Goal: Task Accomplishment & Management: Use online tool/utility

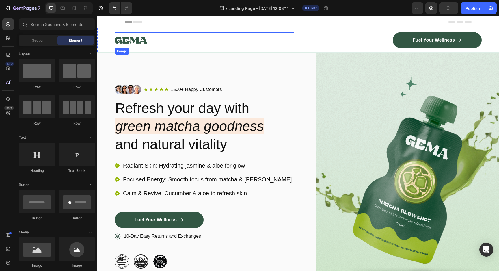
click at [132, 42] on img at bounding box center [131, 40] width 33 height 16
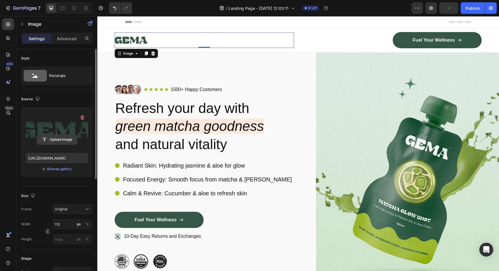
click at [47, 139] on input "file" at bounding box center [57, 140] width 40 height 10
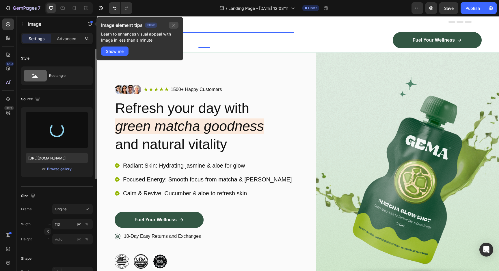
click at [174, 25] on icon "button" at bounding box center [173, 25] width 3 height 3
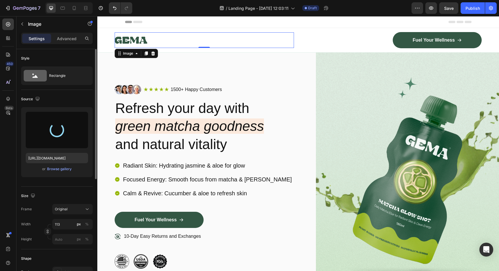
type input "https://cdn.shopify.com/s/files/1/0775/6385/5071/files/gempages_586527913852011…"
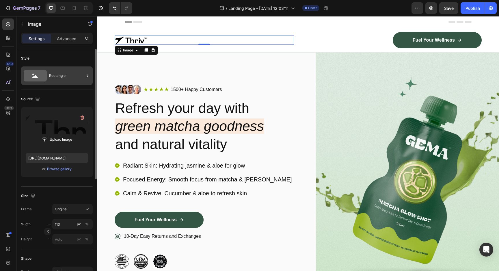
click at [51, 75] on div "Rectangle" at bounding box center [66, 75] width 35 height 13
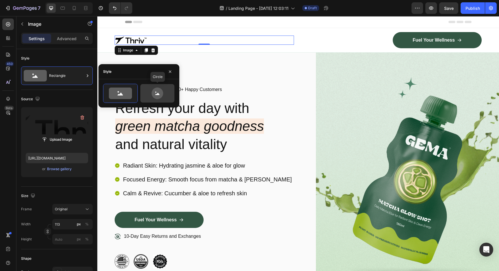
click at [168, 94] on icon at bounding box center [157, 94] width 27 height 12
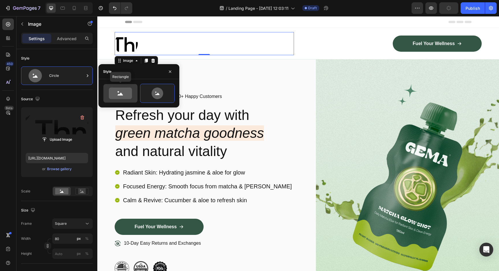
click at [118, 95] on icon at bounding box center [120, 94] width 5 height 3
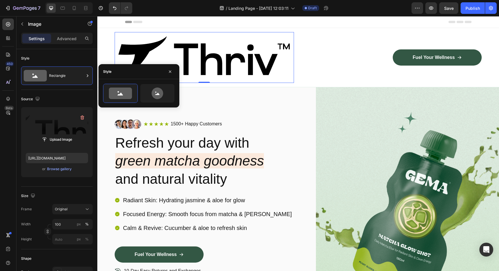
click at [71, 94] on div "Source Upload Image https://cdn.shopify.com/s/files/1/0775/6385/5071/files/gemp…" at bounding box center [57, 138] width 72 height 97
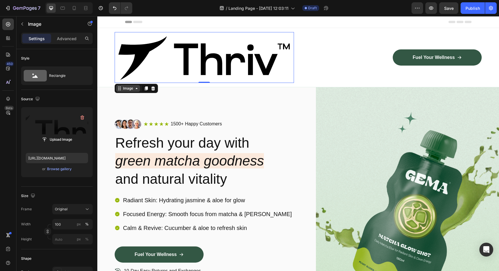
click at [131, 89] on div "Image" at bounding box center [128, 88] width 12 height 5
click at [289, 77] on img at bounding box center [204, 57] width 179 height 51
click at [245, 64] on img at bounding box center [204, 57] width 179 height 51
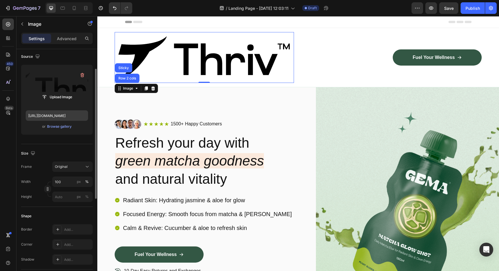
scroll to position [43, 0]
click at [63, 184] on input "100" at bounding box center [72, 181] width 40 height 10
click at [65, 196] on p "Full 100%" at bounding box center [72, 195] width 34 height 5
click at [77, 183] on div "px" at bounding box center [79, 181] width 4 height 5
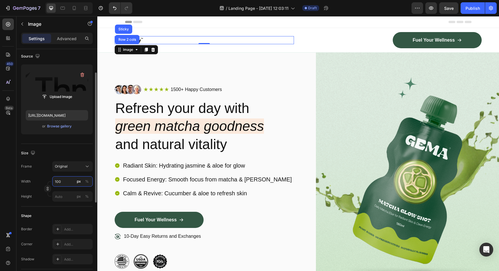
click at [67, 181] on input "100" at bounding box center [72, 181] width 40 height 10
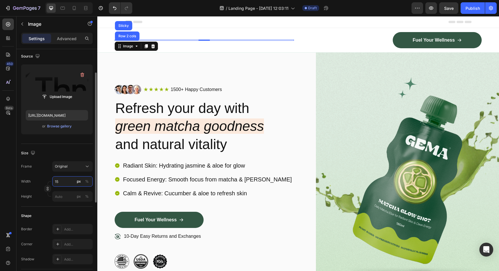
type input "150"
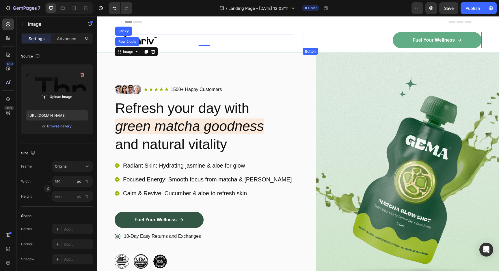
click at [416, 46] on link "Fuel Your Wellness" at bounding box center [437, 40] width 89 height 16
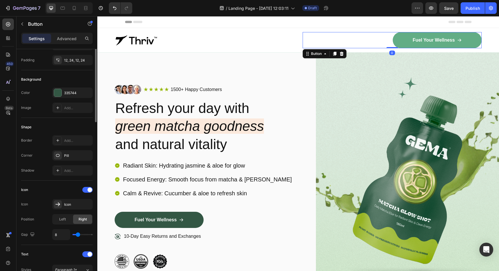
scroll to position [0, 0]
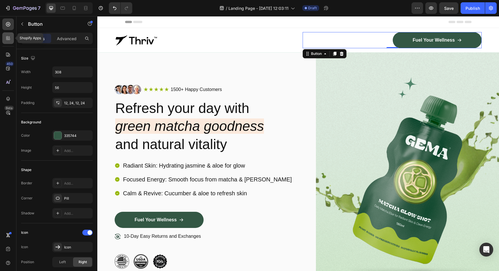
click at [10, 38] on icon at bounding box center [8, 38] width 6 height 6
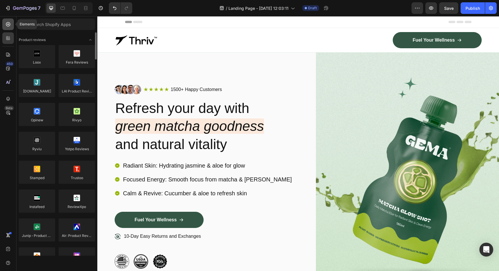
click at [8, 23] on icon at bounding box center [8, 24] width 6 height 6
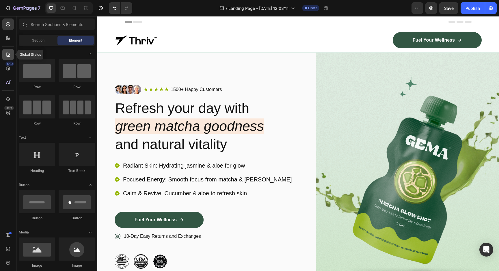
click at [7, 56] on icon at bounding box center [8, 55] width 4 height 4
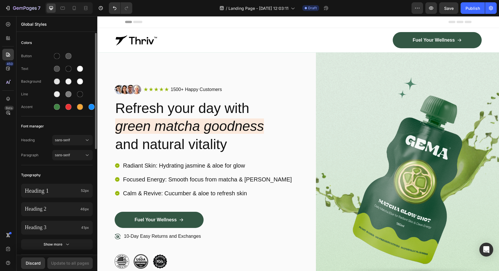
click at [28, 93] on div "Line" at bounding box center [36, 94] width 31 height 5
click at [61, 109] on div at bounding box center [56, 106] width 9 height 9
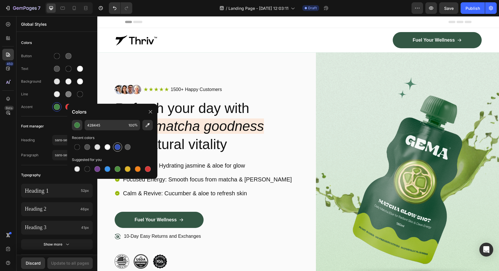
click at [114, 147] on div at bounding box center [117, 147] width 7 height 7
type input "334FB4"
click at [43, 118] on div "Colors Button Text Background Line Accent Font manager Heading sans-serif Parag…" at bounding box center [56, 244] width 81 height 423
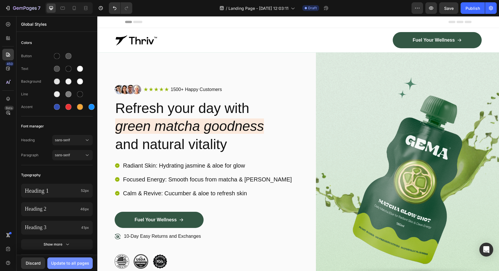
click at [69, 264] on div "Update to all pages" at bounding box center [70, 263] width 38 height 6
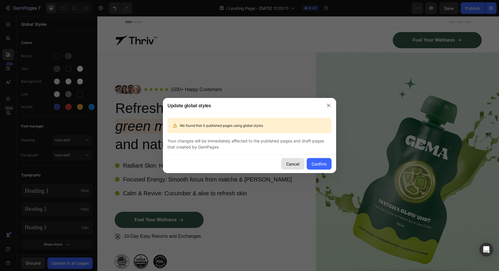
click at [298, 164] on div "Cancel" at bounding box center [292, 164] width 13 height 6
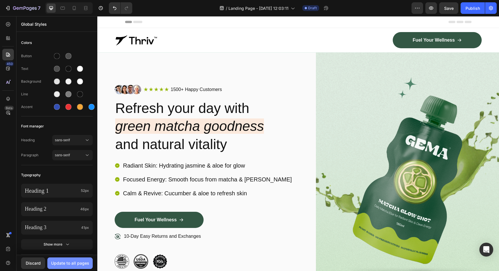
click at [72, 265] on div "Update to all pages" at bounding box center [70, 263] width 38 height 6
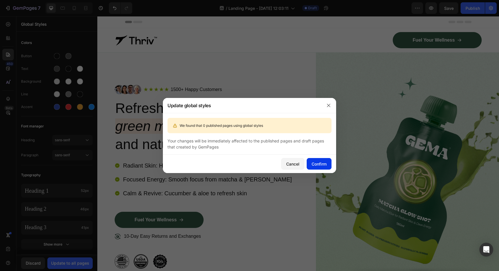
click at [315, 164] on div "Confirm" at bounding box center [319, 164] width 15 height 6
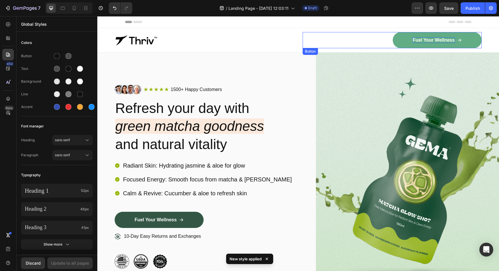
click at [414, 41] on p "Fuel Your Wellness" at bounding box center [434, 40] width 42 height 6
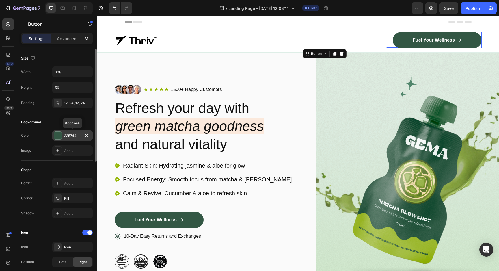
click at [57, 137] on div at bounding box center [58, 136] width 8 height 8
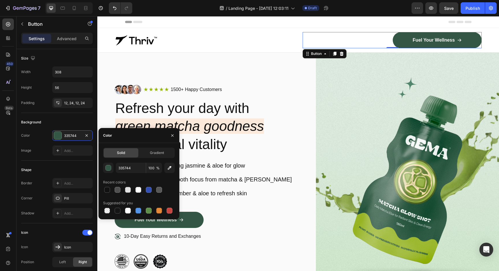
click at [153, 190] on div at bounding box center [139, 190] width 72 height 8
click at [151, 190] on div at bounding box center [149, 190] width 6 height 6
type input "334FB4"
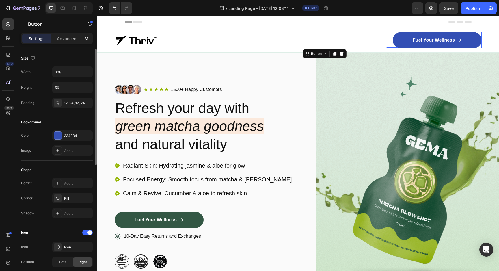
click at [43, 141] on div "Color 334FB4 Image Add..." at bounding box center [57, 142] width 72 height 25
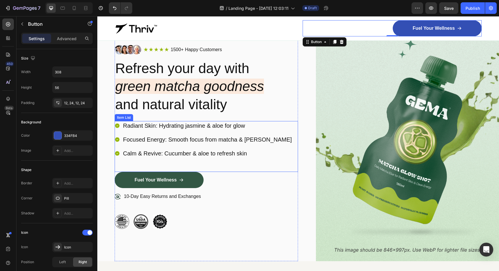
scroll to position [41, 0]
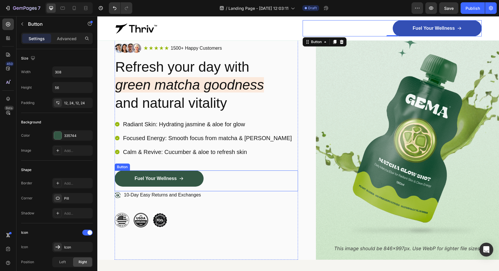
click at [212, 181] on div "Fuel Your Wellness Button" at bounding box center [206, 180] width 183 height 21
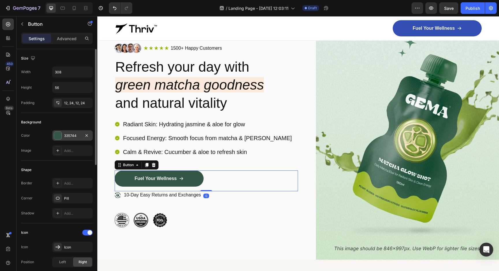
click at [65, 135] on div "335744" at bounding box center [72, 135] width 17 height 5
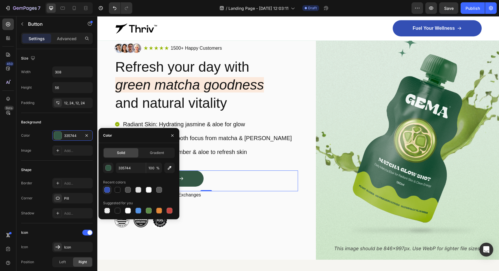
click at [105, 188] on div at bounding box center [107, 190] width 6 height 6
type input "334FB4"
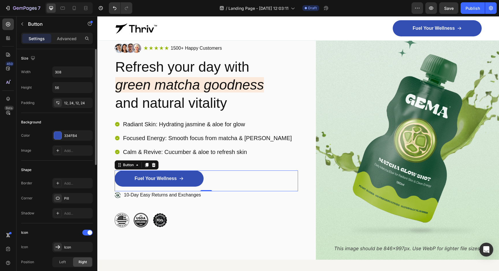
click at [55, 162] on div "Shape Border Add... Corner Pill Shadow Add..." at bounding box center [57, 192] width 72 height 63
click at [379, 142] on img at bounding box center [407, 135] width 183 height 248
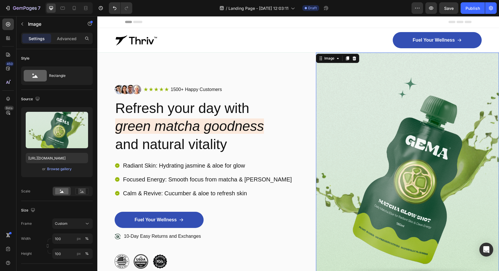
scroll to position [1, 0]
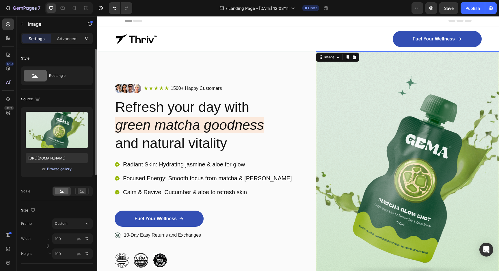
click at [57, 170] on div "Browse gallery" at bounding box center [59, 168] width 25 height 5
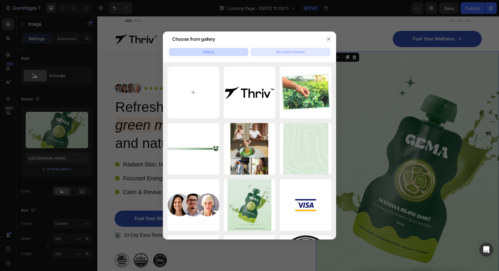
click at [287, 50] on div "Recently Deleted" at bounding box center [291, 51] width 28 height 5
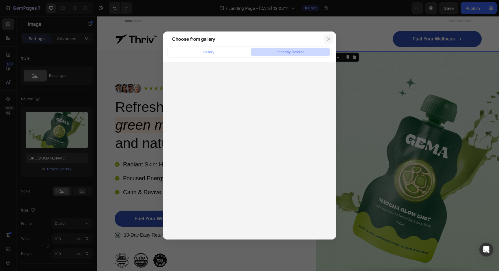
click at [330, 40] on icon "button" at bounding box center [329, 39] width 5 height 5
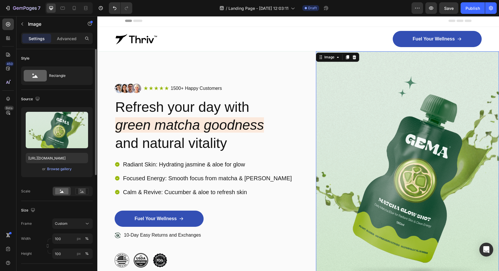
click at [59, 173] on div "Upload Image https://cdn.shopify.com/s/files/1/0775/6385/5071/files/gempages_58…" at bounding box center [57, 142] width 72 height 70
click at [59, 170] on div "Browse gallery" at bounding box center [59, 168] width 25 height 5
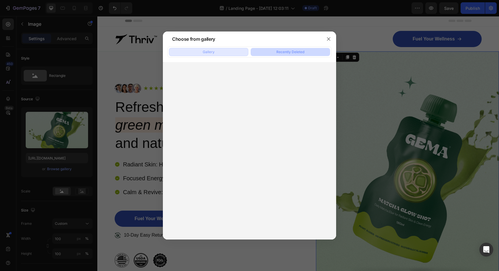
click at [208, 55] on button "Gallery" at bounding box center [208, 52] width 79 height 8
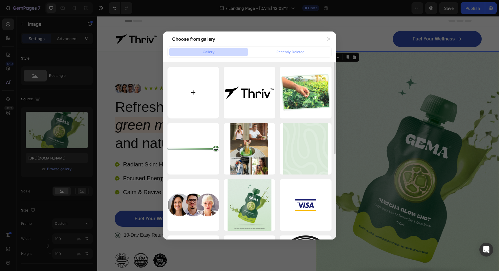
click at [199, 92] on input "file" at bounding box center [194, 93] width 52 height 52
type input "C:\fakepath\Screenshot 2025-09-27 at 10.11.45 PM.png"
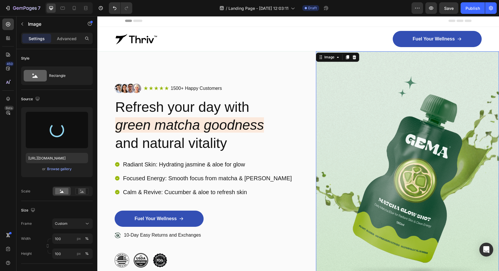
type input "https://cdn.shopify.com/s/files/1/0775/6385/5071/files/gempages_586527913852011…"
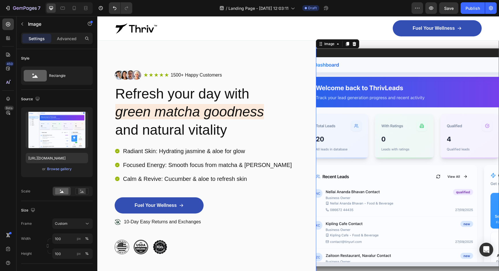
scroll to position [14, 0]
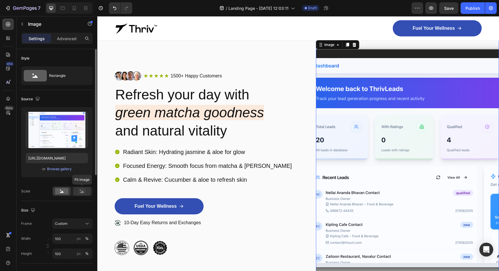
click at [78, 193] on icon at bounding box center [81, 191] width 13 height 6
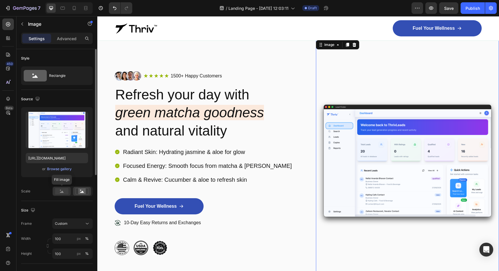
click at [59, 192] on rect at bounding box center [61, 191] width 13 height 6
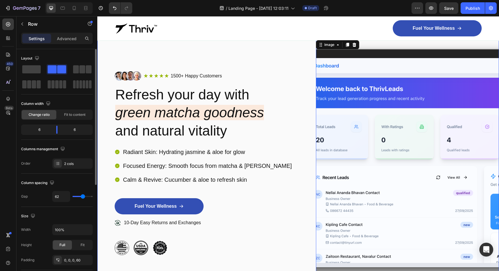
click at [307, 117] on div "Image Icon Icon Icon Icon Icon Icon List 1500+ Happy Customers Text Block Row R…" at bounding box center [298, 163] width 402 height 248
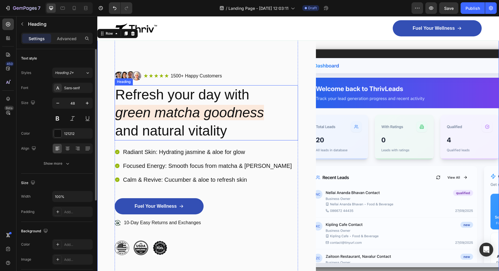
click at [293, 107] on h2 "Refresh your day with green matcha goodness and natural vitality" at bounding box center [206, 112] width 183 height 55
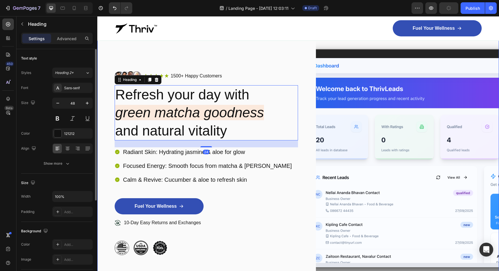
click at [309, 62] on div "Image Icon Icon Icon Icon Icon Icon List 1500+ Happy Customers Text Block Row R…" at bounding box center [298, 163] width 402 height 248
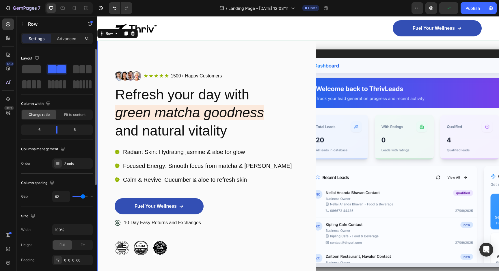
click at [312, 63] on div "Image Icon Icon Icon Icon Icon Icon List 1500+ Happy Customers Text Block Row R…" at bounding box center [298, 163] width 402 height 248
click at [352, 82] on img at bounding box center [407, 163] width 183 height 248
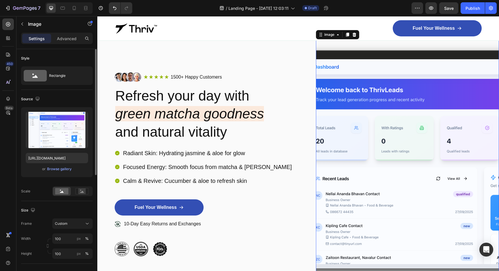
scroll to position [0, 0]
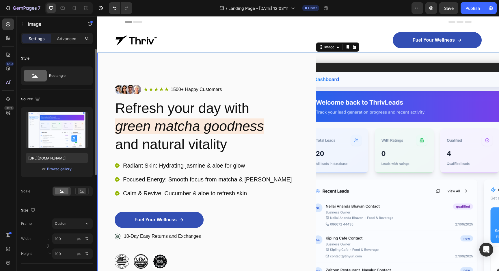
click at [301, 85] on div "Image Icon Icon Icon Icon Icon Icon List 1500+ Happy Customers Text Block Row R…" at bounding box center [298, 177] width 402 height 248
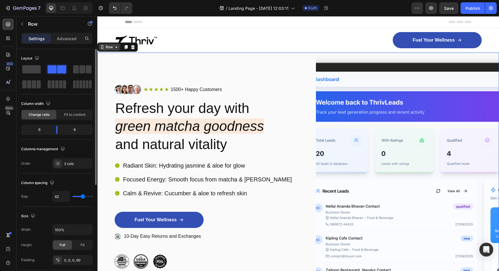
click at [112, 47] on div "Row" at bounding box center [110, 46] width 10 height 5
click at [39, 71] on span at bounding box center [31, 69] width 18 height 8
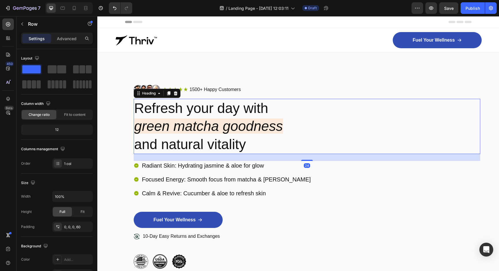
click at [217, 102] on h2 "Refresh your day with green matcha goodness and natural vitality" at bounding box center [307, 126] width 347 height 55
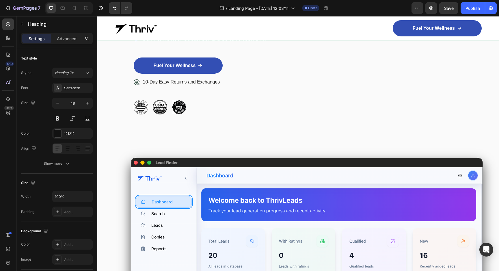
scroll to position [153, 0]
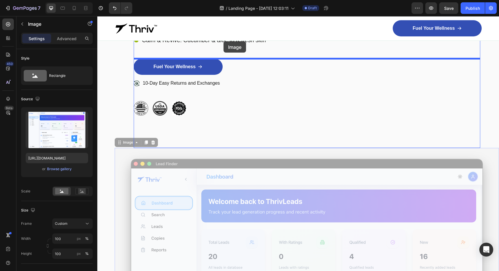
drag, startPoint x: 230, startPoint y: 168, endPoint x: 224, endPoint y: 41, distance: 126.4
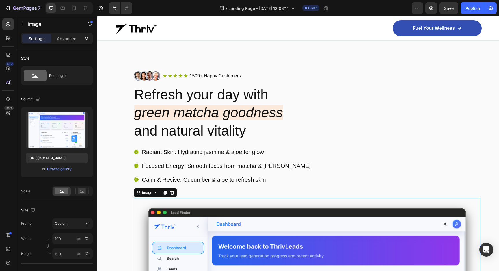
scroll to position [0, 0]
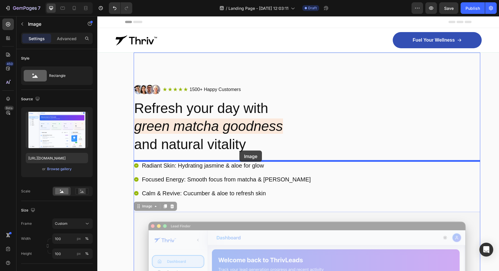
drag, startPoint x: 246, startPoint y: 230, endPoint x: 240, endPoint y: 151, distance: 79.4
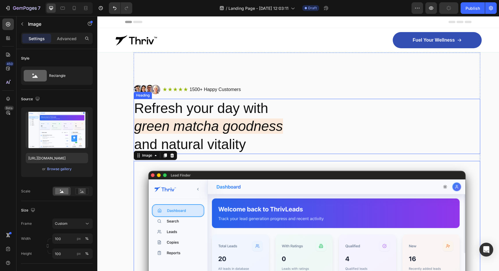
click at [204, 116] on h2 "Refresh your day with green matcha goodness and natural vitality" at bounding box center [307, 126] width 347 height 55
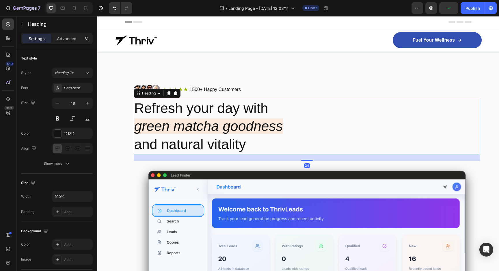
click at [204, 116] on h2 "Refresh your day with green matcha goodness and natural vitality" at bounding box center [307, 126] width 347 height 55
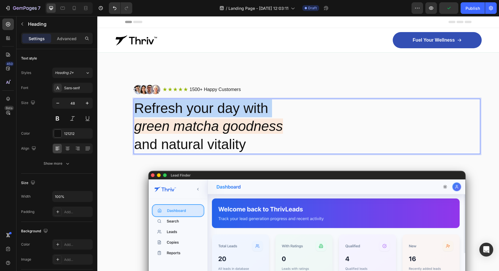
click at [204, 116] on p "Refresh your day with green matcha goodness and natural vitality" at bounding box center [307, 126] width 346 height 54
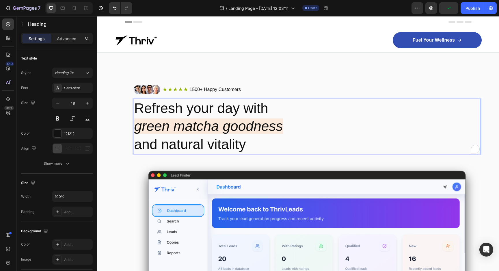
click at [244, 142] on p "Refresh your day with green matcha goodness and natural vitality" at bounding box center [307, 126] width 346 height 54
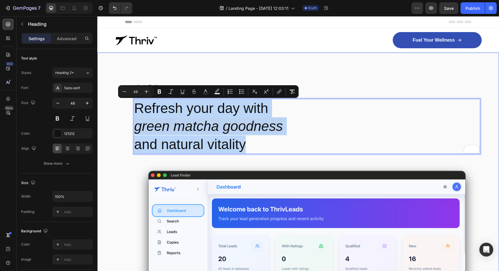
drag, startPoint x: 247, startPoint y: 142, endPoint x: 133, endPoint y: 101, distance: 121.0
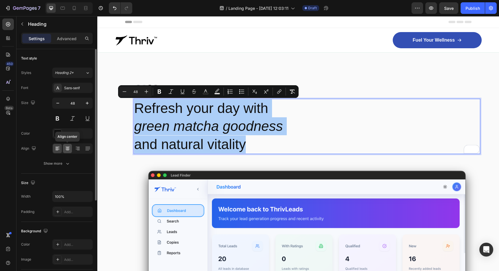
click at [66, 150] on icon at bounding box center [68, 149] width 6 height 6
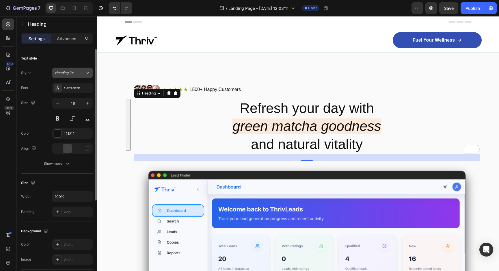
click at [71, 72] on span "Heading 2*" at bounding box center [64, 72] width 19 height 5
click at [70, 62] on div "Text style" at bounding box center [57, 58] width 72 height 9
click at [60, 102] on icon "button" at bounding box center [58, 103] width 6 height 6
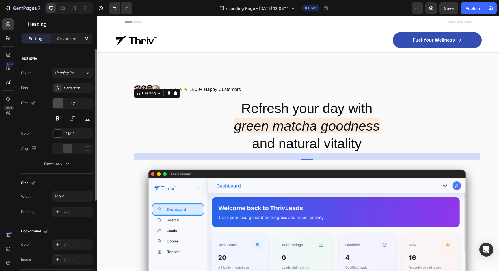
click at [60, 102] on icon "button" at bounding box center [58, 103] width 6 height 6
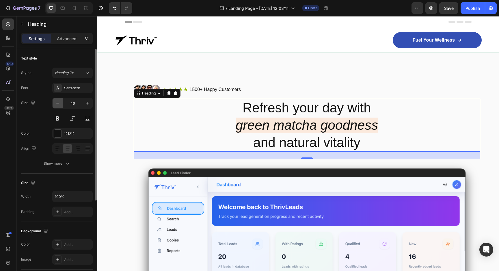
click at [60, 102] on icon "button" at bounding box center [58, 103] width 6 height 6
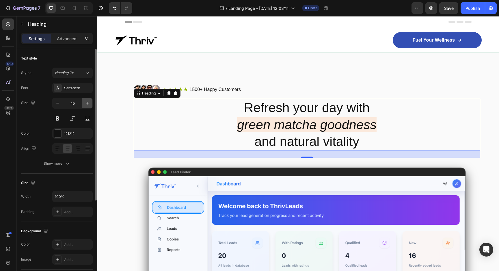
click at [84, 104] on icon "button" at bounding box center [87, 103] width 6 height 6
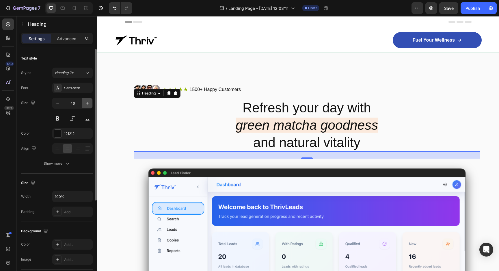
type input "47"
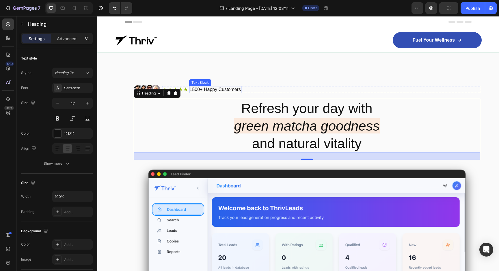
click at [201, 90] on p "1500+ Happy Customers" at bounding box center [215, 90] width 51 height 6
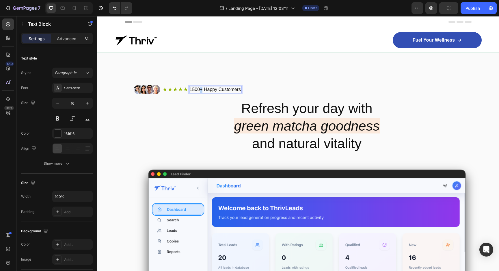
click at [201, 90] on p "1500+ Happy Customers" at bounding box center [215, 90] width 51 height 6
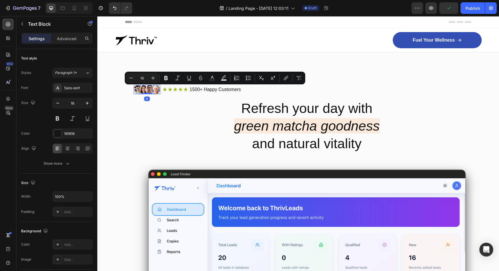
click at [138, 90] on img at bounding box center [147, 89] width 27 height 9
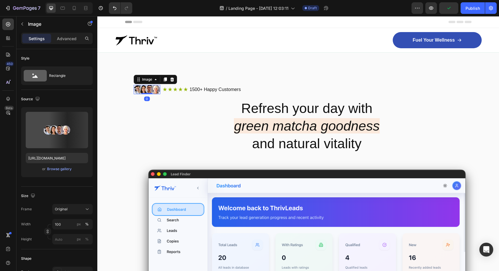
click at [138, 90] on img at bounding box center [147, 89] width 27 height 9
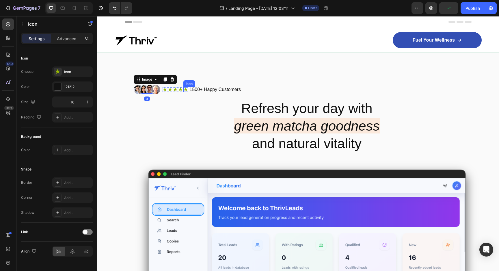
click at [184, 91] on div "Icon" at bounding box center [185, 89] width 5 height 5
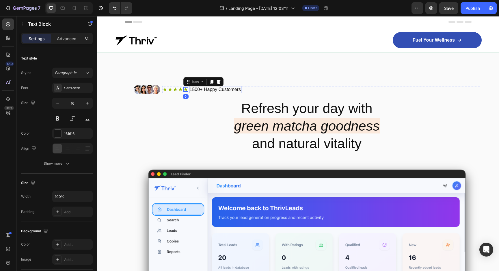
click at [203, 90] on p "1500+ Happy Customers" at bounding box center [215, 90] width 51 height 6
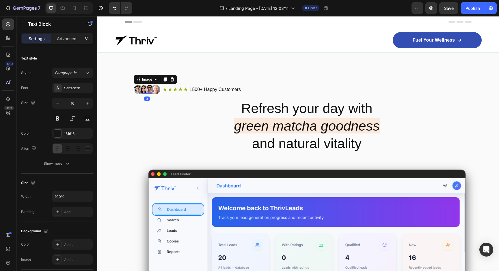
click at [146, 90] on img at bounding box center [147, 89] width 27 height 9
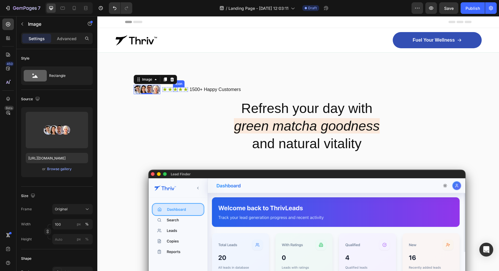
click at [179, 89] on icon at bounding box center [180, 89] width 5 height 5
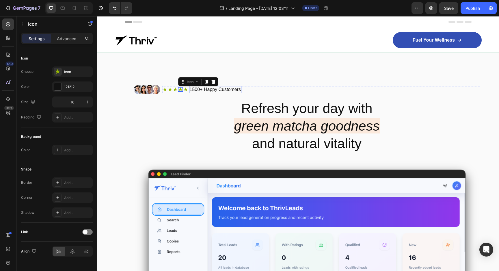
click at [219, 91] on p "1500+ Happy Customers" at bounding box center [215, 90] width 51 height 6
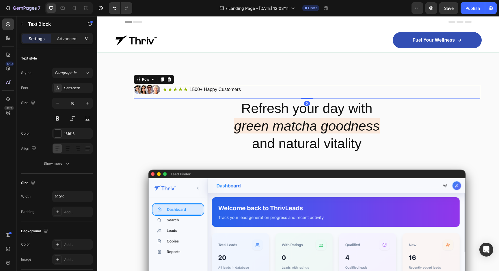
click at [196, 97] on div "Image Icon Icon Icon Icon Icon Icon List 1500+ Happy Customers Text Block Row R…" at bounding box center [307, 92] width 347 height 14
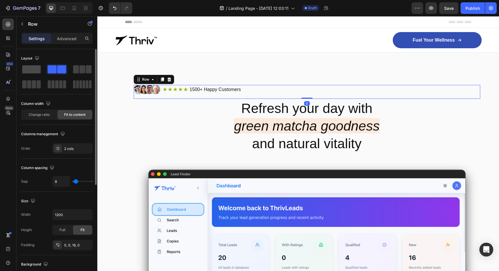
click at [29, 70] on span at bounding box center [31, 69] width 18 height 8
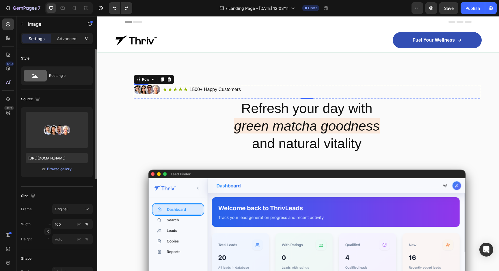
click at [157, 92] on img at bounding box center [147, 89] width 27 height 9
click at [166, 100] on p "Refresh your day with green matcha goodness and natural vitality" at bounding box center [307, 125] width 346 height 53
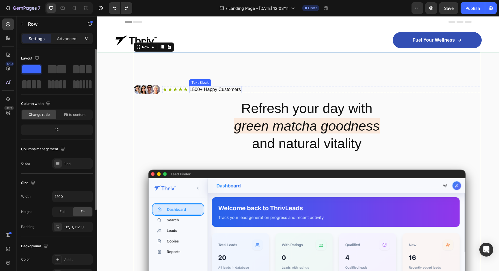
click at [197, 87] on p "1500+ Happy Customers" at bounding box center [215, 90] width 51 height 6
click at [7, 52] on icon at bounding box center [8, 55] width 6 height 6
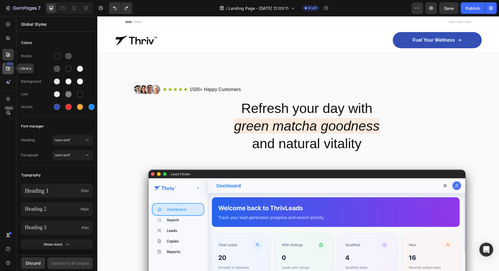
click at [7, 70] on icon at bounding box center [8, 69] width 4 height 4
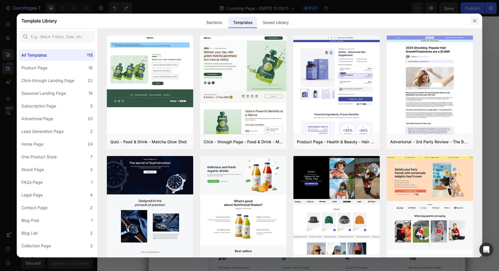
click at [475, 21] on icon "button" at bounding box center [475, 20] width 5 height 5
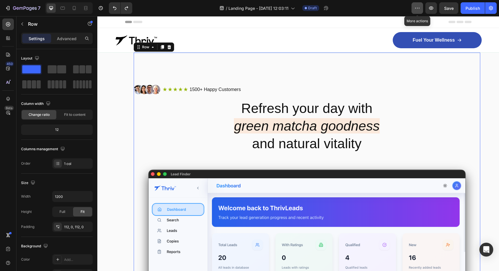
click at [421, 9] on button "button" at bounding box center [418, 8] width 12 height 12
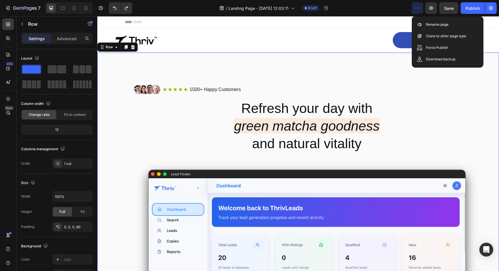
click at [125, 47] on icon at bounding box center [126, 47] width 3 height 4
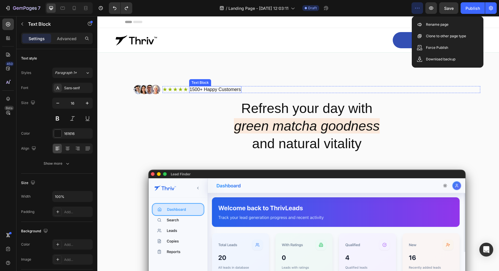
click at [195, 90] on p "1500+ Happy Customers" at bounding box center [215, 90] width 51 height 6
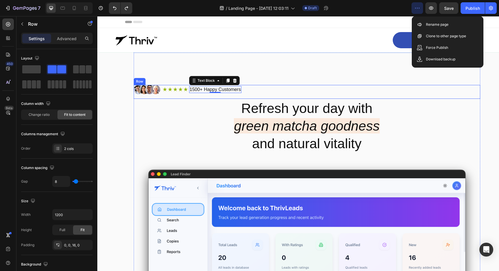
click at [150, 96] on div "Image Icon Icon Icon Icon Icon Icon List 1500+ Happy Customers Text Block 0 Row…" at bounding box center [307, 92] width 347 height 14
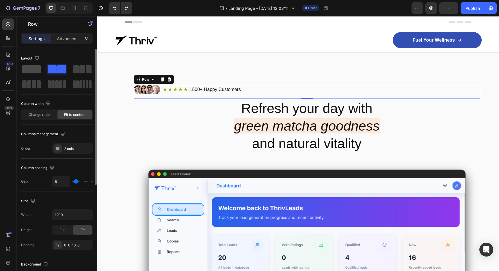
click at [34, 72] on span at bounding box center [31, 69] width 18 height 8
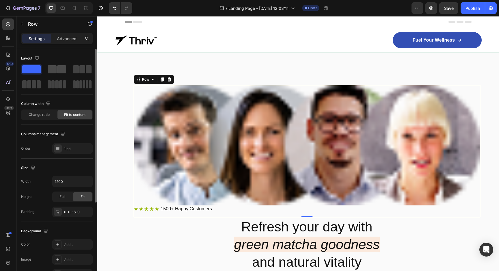
click at [54, 68] on span at bounding box center [52, 69] width 9 height 8
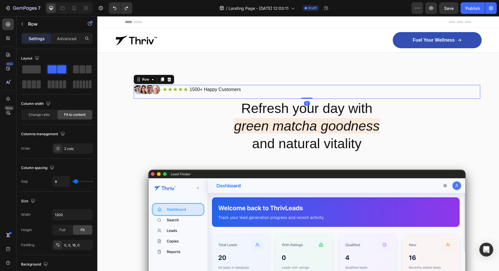
drag, startPoint x: 305, startPoint y: 98, endPoint x: 305, endPoint y: 94, distance: 3.5
click at [305, 94] on div "Image Icon Icon Icon Icon Icon Icon List 1500+ Happy Customers Text Block Row R…" at bounding box center [307, 92] width 347 height 14
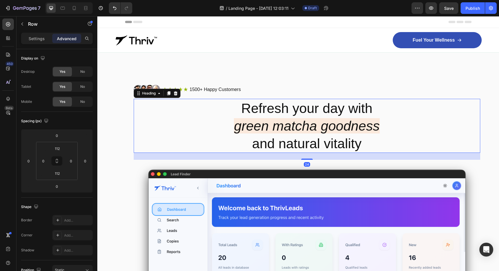
click at [154, 138] on p "Refresh your day with green matcha goodness and natural vitality" at bounding box center [307, 125] width 346 height 53
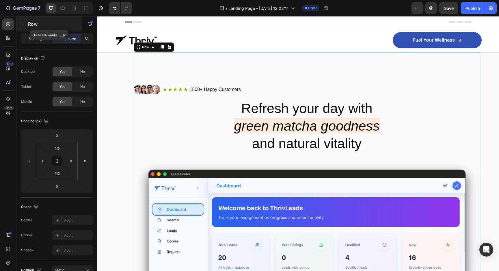
click at [23, 23] on icon "button" at bounding box center [22, 24] width 5 height 5
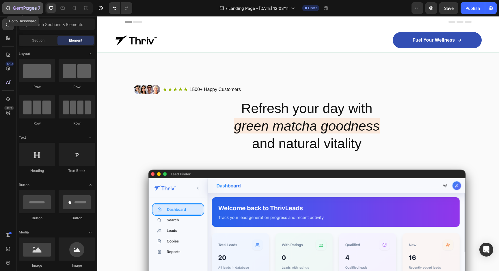
click at [10, 8] on icon "button" at bounding box center [8, 8] width 6 height 6
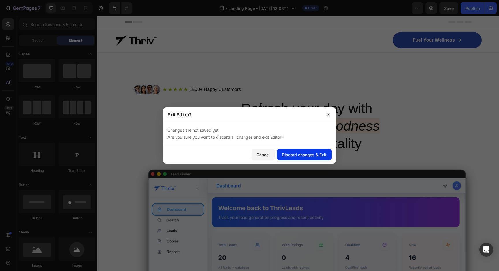
click at [286, 154] on div "Discard changes & Exit" at bounding box center [304, 155] width 45 height 6
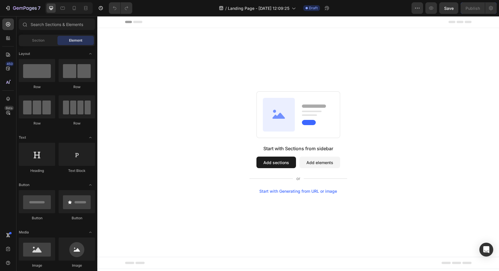
click at [280, 166] on button "Add sections" at bounding box center [277, 163] width 40 height 12
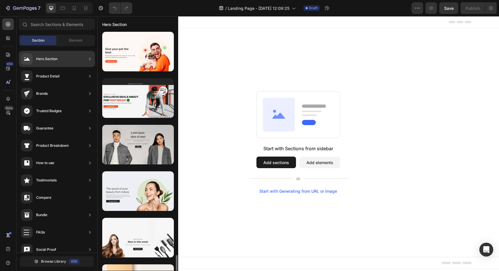
scroll to position [1297, 0]
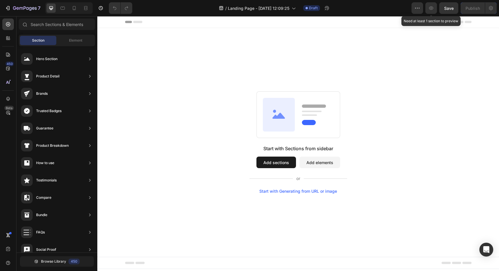
click at [431, 8] on icon "button" at bounding box center [431, 8] width 6 height 6
click at [314, 163] on button "Add elements" at bounding box center [320, 163] width 41 height 12
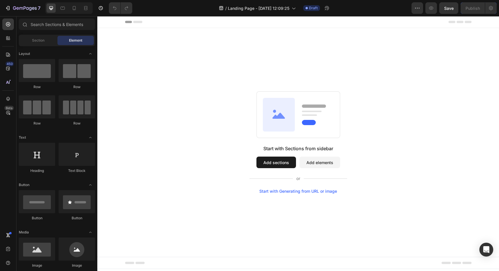
click at [284, 162] on button "Add sections" at bounding box center [277, 163] width 40 height 12
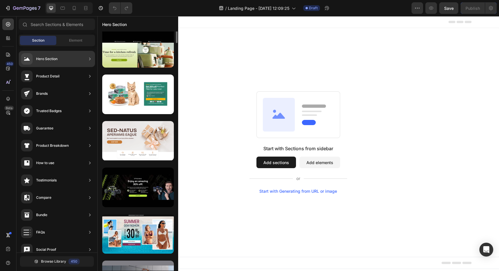
scroll to position [867, 0]
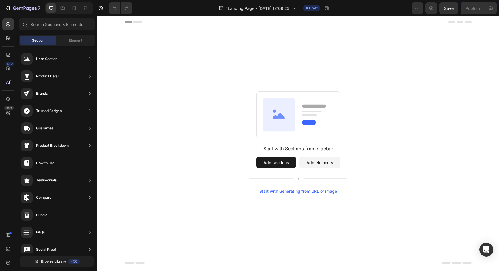
click at [335, 165] on button "Add elements" at bounding box center [320, 163] width 41 height 12
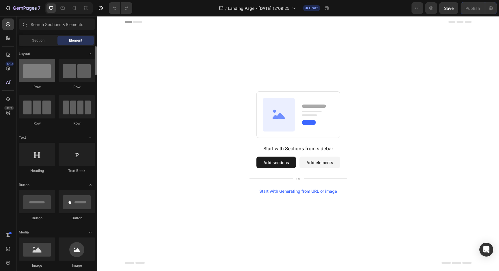
click at [38, 70] on div at bounding box center [37, 70] width 36 height 23
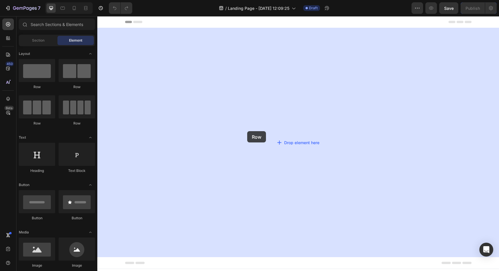
drag, startPoint x: 138, startPoint y: 90, endPoint x: 247, endPoint y: 130, distance: 116.4
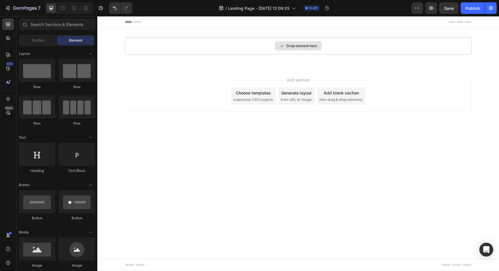
click at [290, 45] on div "Drop element here" at bounding box center [302, 46] width 31 height 5
click at [291, 47] on div "Drop element here" at bounding box center [302, 46] width 31 height 5
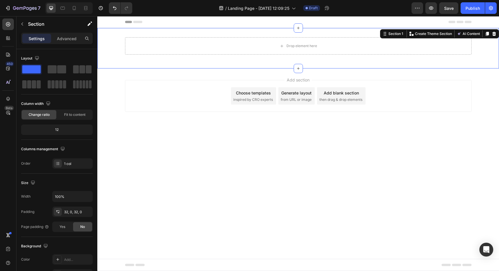
click at [272, 62] on div "Drop element here Row Section 1 You can create reusable sections Create Theme S…" at bounding box center [298, 48] width 402 height 40
click at [302, 45] on div "Drop element here" at bounding box center [302, 46] width 31 height 5
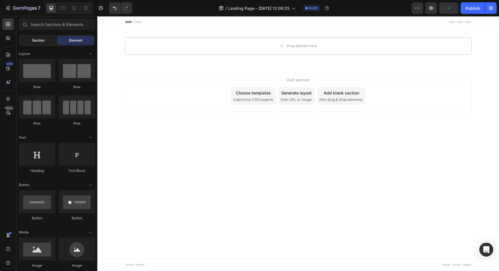
click at [44, 42] on span "Section" at bounding box center [38, 40] width 12 height 5
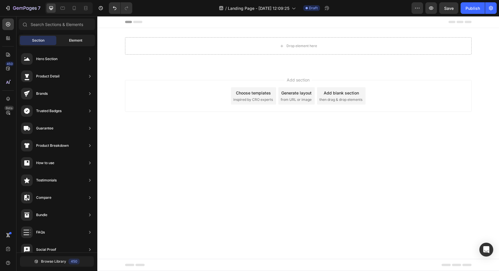
click at [66, 39] on div "Element" at bounding box center [75, 40] width 36 height 9
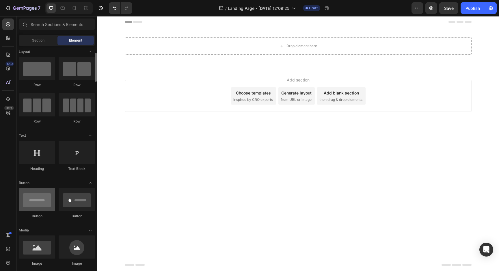
scroll to position [0, 0]
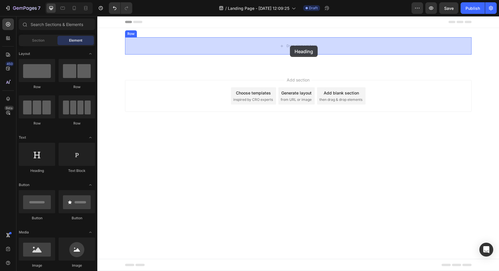
drag, startPoint x: 140, startPoint y: 172, endPoint x: 290, endPoint y: 46, distance: 196.6
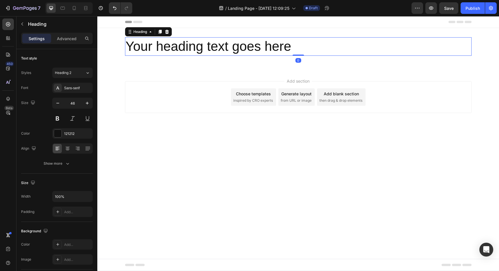
click at [255, 47] on h2 "Your heading text goes here" at bounding box center [298, 46] width 347 height 18
click at [255, 47] on p "Your heading text goes here" at bounding box center [299, 46] width 346 height 17
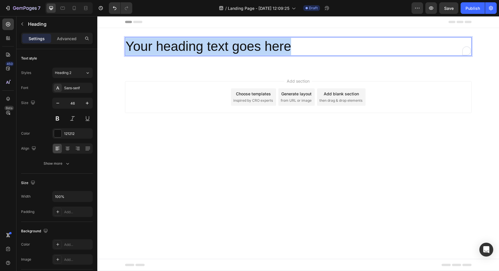
click at [255, 47] on p "Your heading text goes here" at bounding box center [299, 46] width 346 height 17
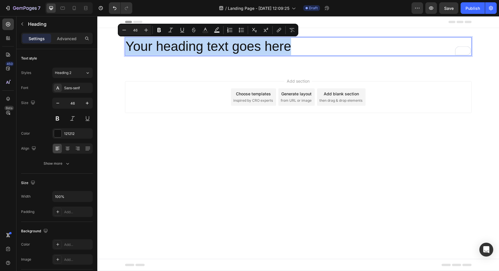
click at [315, 48] on p "Your heading text goes here" at bounding box center [299, 46] width 346 height 17
click at [307, 52] on p "Your heading text goes here" at bounding box center [299, 46] width 346 height 17
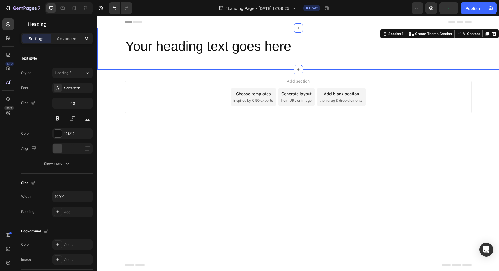
click at [288, 62] on div "Your heading text goes here Heading Row Section 1 You can create reusable secti…" at bounding box center [298, 49] width 402 height 42
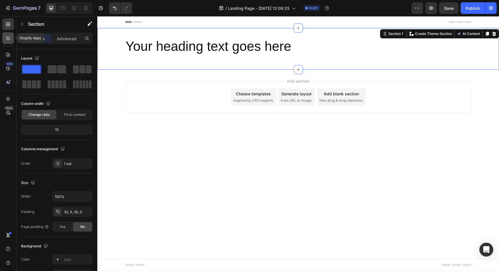
click at [6, 38] on icon at bounding box center [8, 38] width 6 height 6
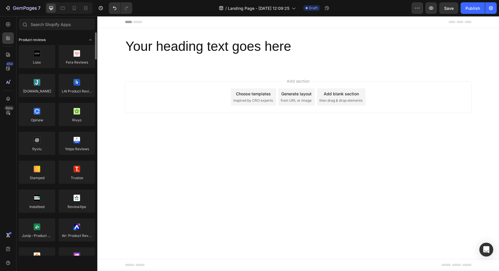
click at [44, 38] on span "Product reviews" at bounding box center [32, 39] width 27 height 5
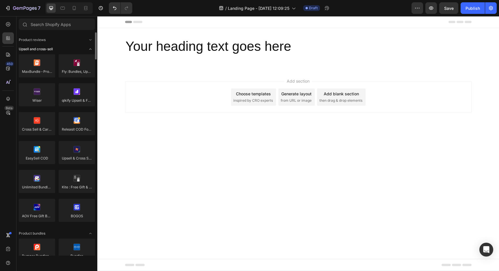
click at [81, 49] on div "Upsell and cross-sell" at bounding box center [57, 49] width 76 height 6
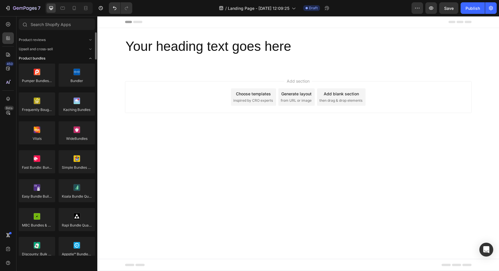
click at [80, 59] on div "Product bundles" at bounding box center [57, 58] width 76 height 6
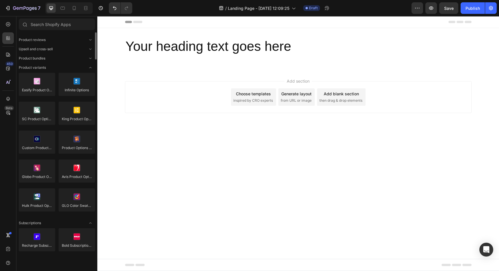
click at [80, 67] on div "Product variants" at bounding box center [57, 68] width 76 height 6
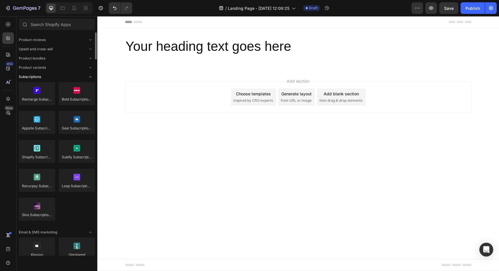
click at [81, 76] on div "Subscriptions" at bounding box center [57, 77] width 76 height 6
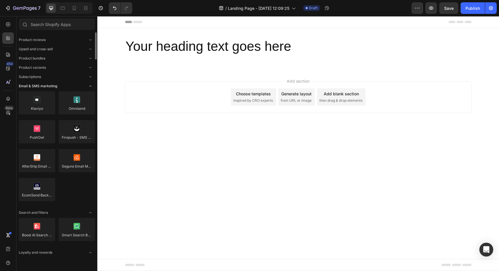
click at [84, 86] on div "Email & SMS marketing" at bounding box center [57, 86] width 76 height 6
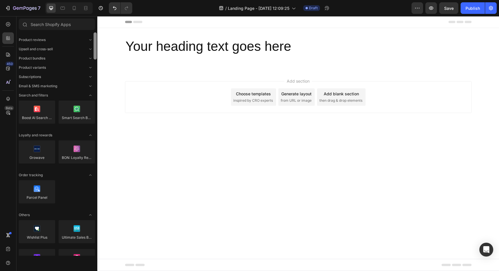
scroll to position [223, 0]
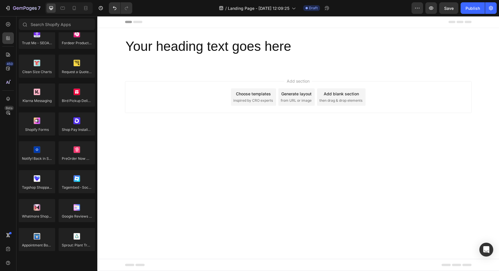
click at [9, 101] on icon at bounding box center [8, 99] width 6 height 6
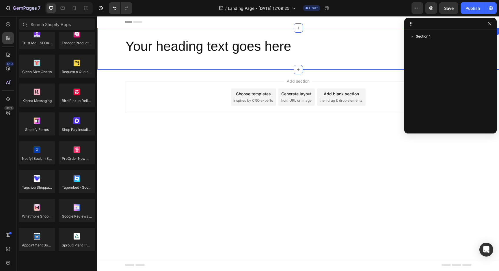
click at [150, 61] on div "Your heading text goes here Heading Row Section 1" at bounding box center [298, 49] width 402 height 42
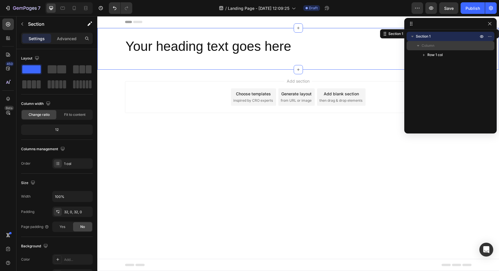
click at [421, 44] on button "button" at bounding box center [418, 45] width 7 height 7
click at [421, 36] on span "Section 1" at bounding box center [423, 37] width 15 height 6
click at [491, 25] on icon "button" at bounding box center [490, 23] width 5 height 5
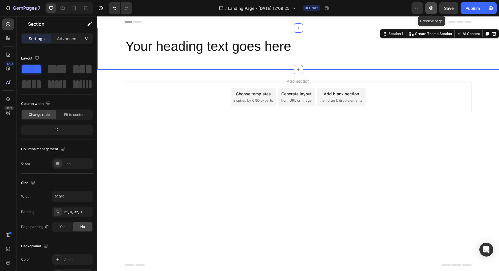
click at [428, 8] on button "button" at bounding box center [432, 8] width 12 height 12
click at [9, 9] on icon "button" at bounding box center [8, 8] width 6 height 6
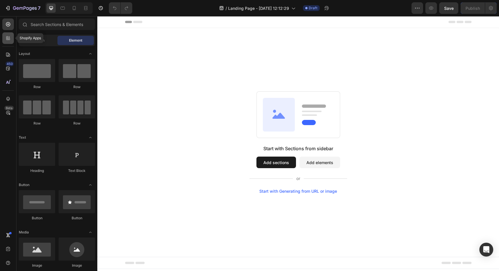
click at [3, 39] on div at bounding box center [8, 38] width 12 height 12
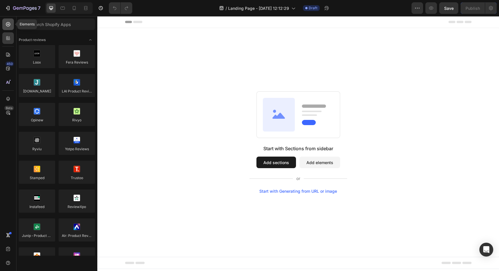
click at [6, 24] on icon at bounding box center [8, 24] width 4 height 4
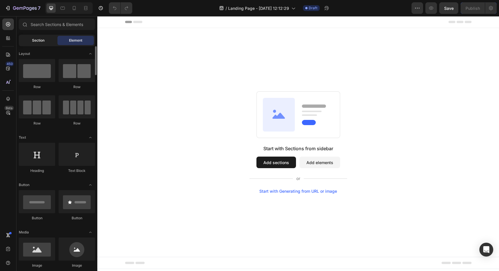
click at [37, 40] on span "Section" at bounding box center [38, 40] width 12 height 5
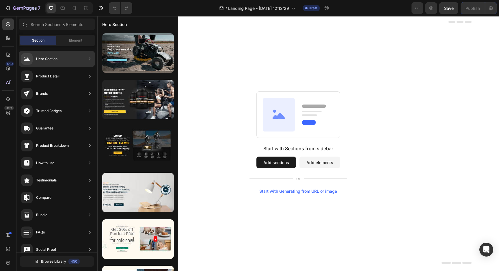
click at [63, 58] on div "Hero Section" at bounding box center [57, 59] width 76 height 16
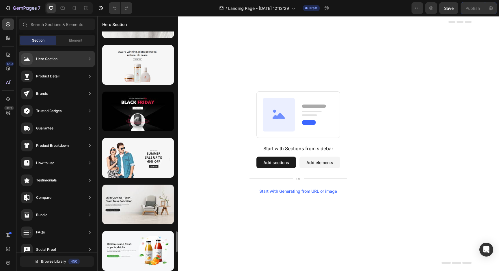
scroll to position [2090, 0]
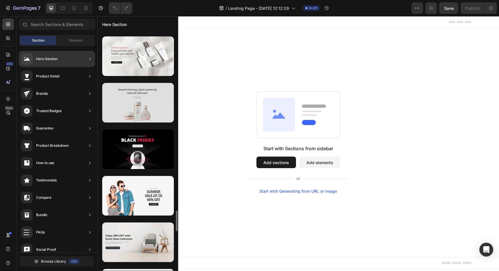
click at [141, 110] on div at bounding box center [138, 103] width 72 height 40
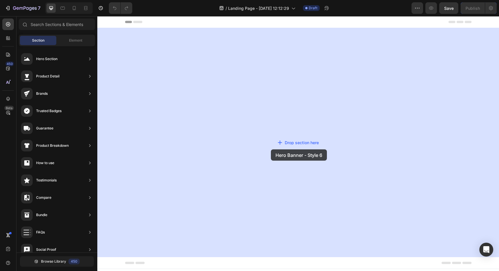
drag, startPoint x: 239, startPoint y: 126, endPoint x: 271, endPoint y: 148, distance: 38.9
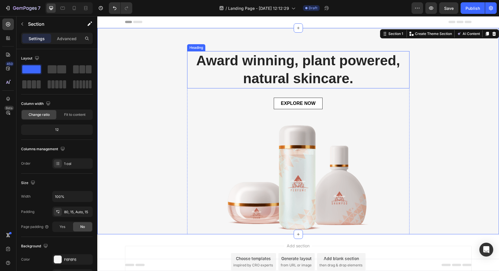
click at [261, 69] on p "Award winning, plant powered, natural skincare." at bounding box center [298, 70] width 221 height 36
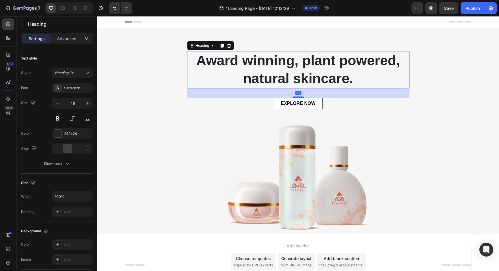
click at [261, 69] on p "Award winning, plant powered, natural skincare." at bounding box center [298, 70] width 221 height 36
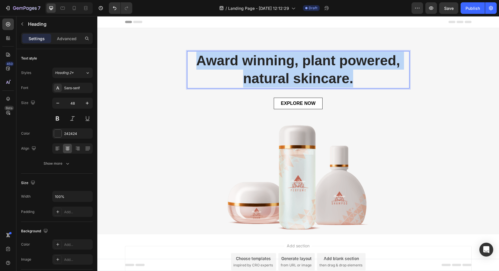
click at [261, 69] on p "Award winning, plant powered, natural skincare." at bounding box center [298, 70] width 221 height 36
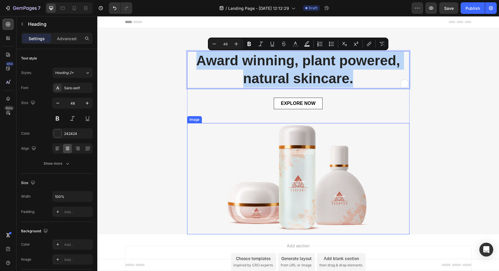
click at [283, 161] on img at bounding box center [298, 178] width 222 height 111
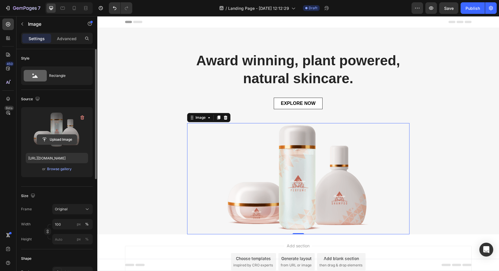
click at [65, 140] on input "file" at bounding box center [57, 140] width 40 height 10
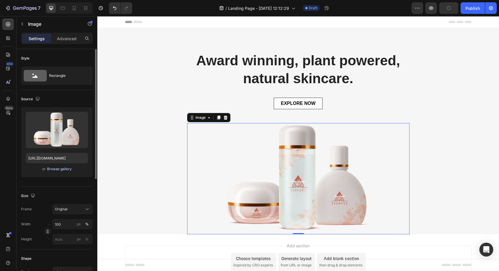
click at [57, 170] on div "Browse gallery" at bounding box center [59, 168] width 25 height 5
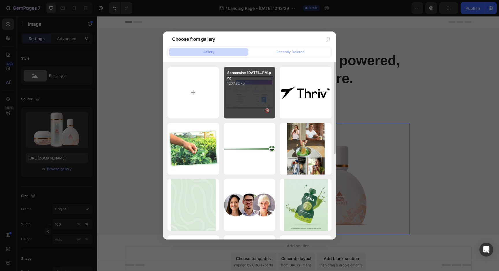
click at [242, 105] on div "Screenshot 2025-09-27...PM.png 1207.82 kb" at bounding box center [250, 93] width 52 height 52
type input "https://cdn.shopify.com/s/files/1/0775/6385/5071/files/gempages_586527913852011…"
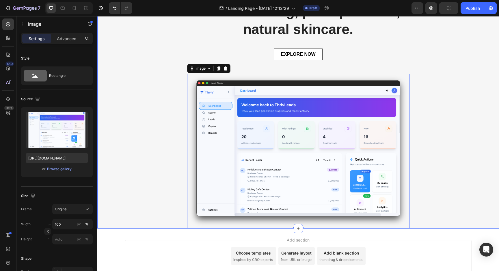
scroll to position [0, 0]
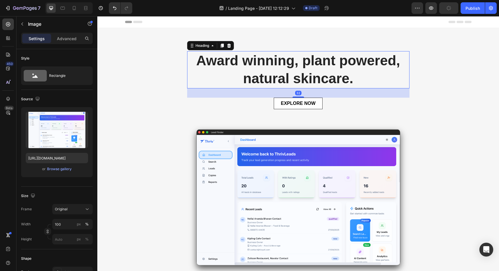
click at [263, 65] on p "Award winning, plant powered, natural skincare." at bounding box center [298, 70] width 221 height 36
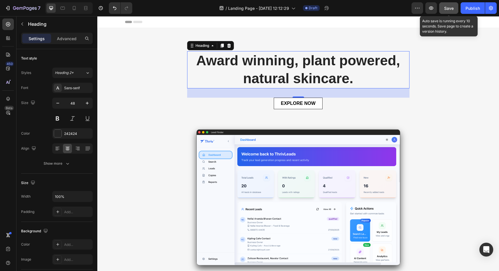
click at [449, 9] on span "Save" at bounding box center [449, 8] width 10 height 5
